Goal: Task Accomplishment & Management: Complete application form

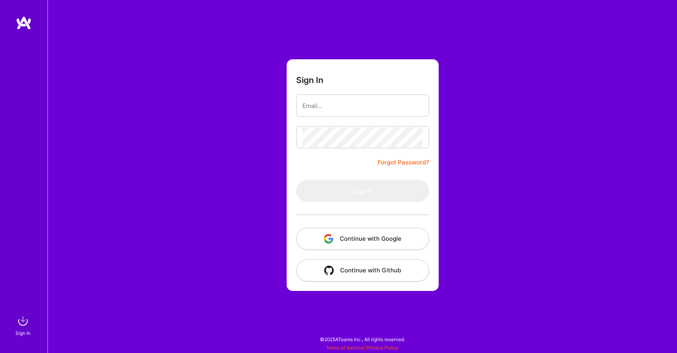
drag, startPoint x: 0, startPoint y: 0, endPoint x: 373, endPoint y: 108, distance: 388.4
click at [373, 108] on input "email" at bounding box center [362, 106] width 120 height 20
click at [384, 238] on button "Continue with Google" at bounding box center [362, 239] width 133 height 22
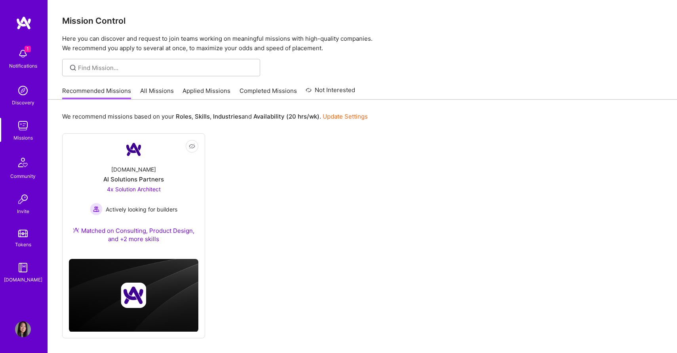
click at [194, 89] on link "Applied Missions" at bounding box center [206, 93] width 48 height 13
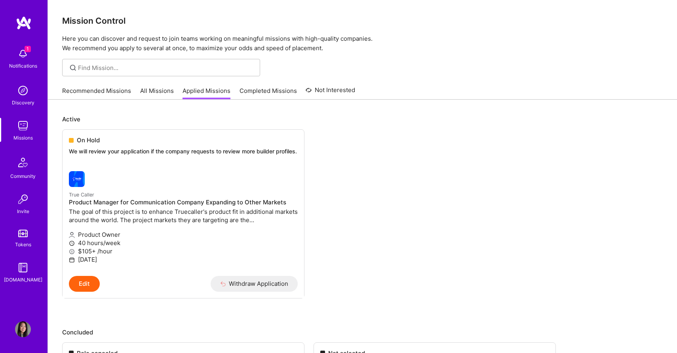
click at [163, 88] on link "All Missions" at bounding box center [157, 93] width 34 height 13
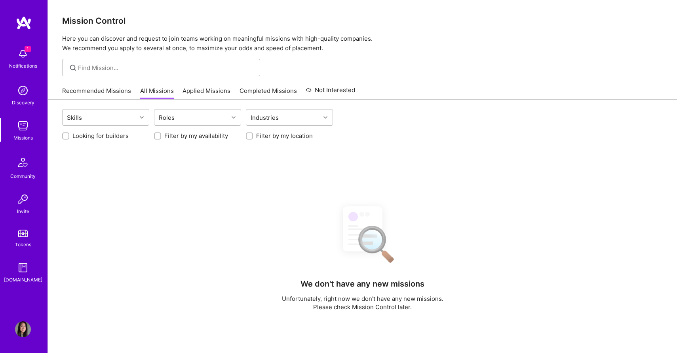
click at [24, 51] on img at bounding box center [23, 54] width 16 height 16
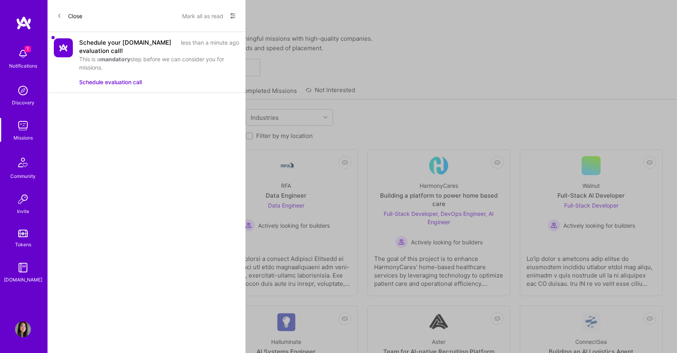
click at [135, 81] on button "Schedule evaluation call" at bounding box center [110, 82] width 63 height 8
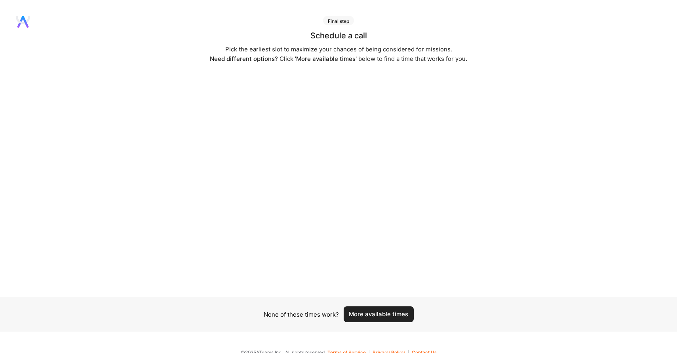
click at [385, 316] on button "More available times" at bounding box center [378, 315] width 70 height 16
